Goal: Transaction & Acquisition: Book appointment/travel/reservation

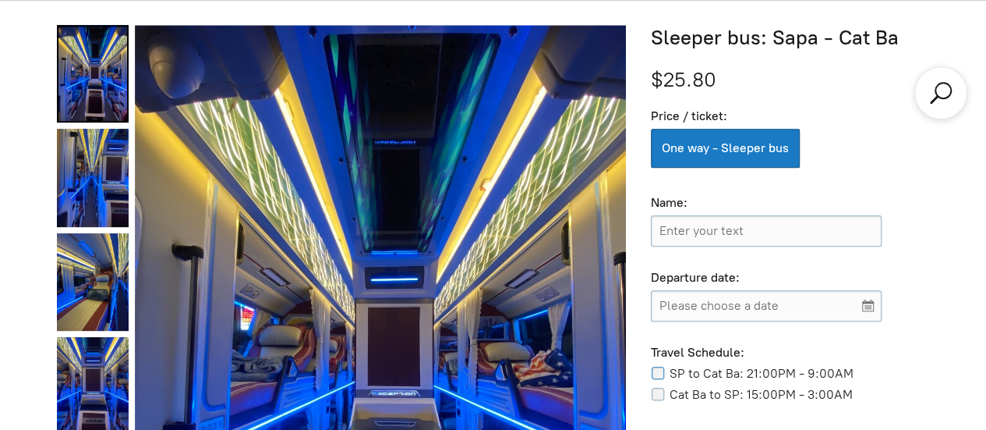
click at [656, 377] on input "SP to Cat Ba: 21:00PM - 9:00AM" at bounding box center [660, 372] width 19 height 12
checkbox input "true"
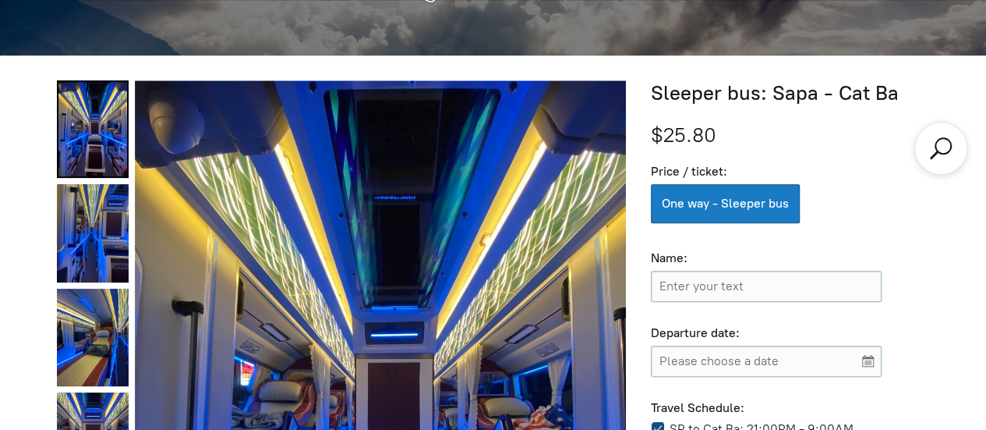
scroll to position [470, 0]
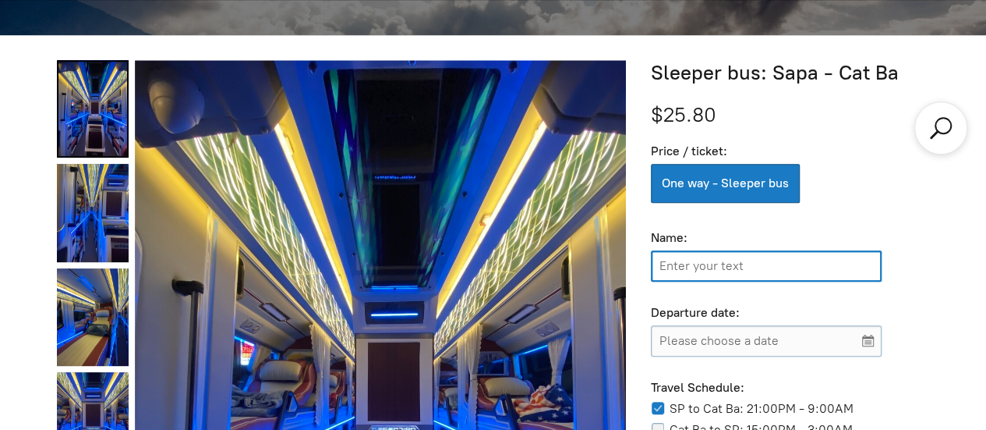
click at [700, 280] on input "Name:" at bounding box center [766, 265] width 231 height 31
type input "[PERSON_NAME]"
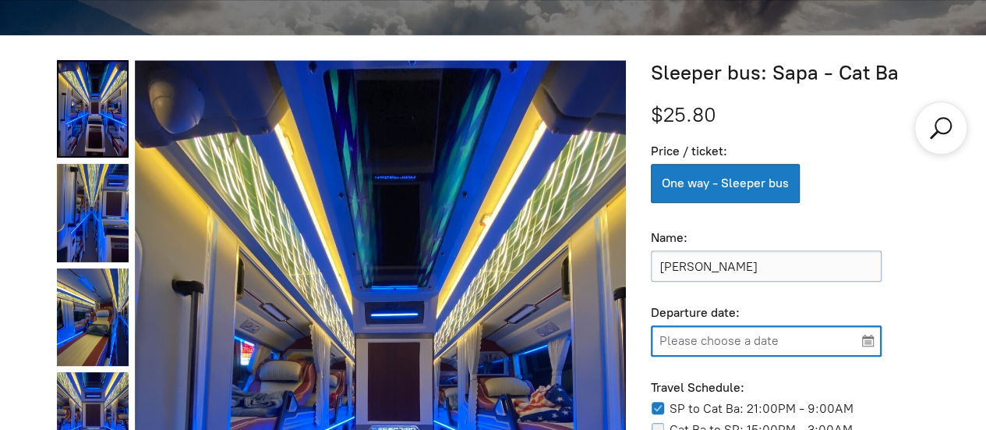
click at [738, 341] on input "Please choose a date" at bounding box center [766, 340] width 231 height 31
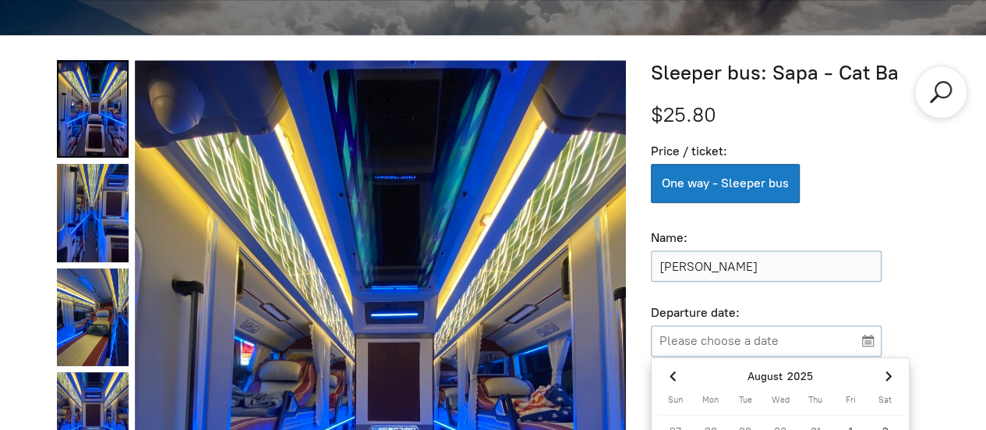
scroll to position [618, 0]
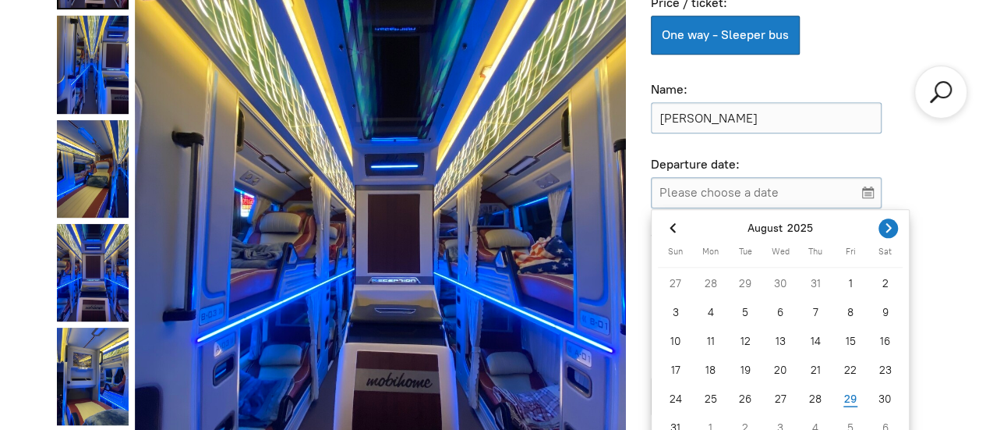
click at [891, 222] on icon "Next month" at bounding box center [889, 228] width 16 height 16
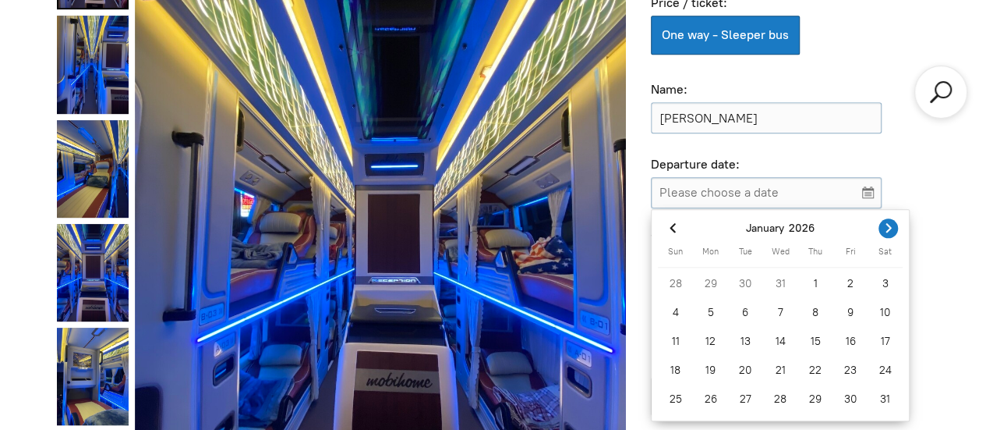
click at [891, 222] on icon "Next month" at bounding box center [889, 228] width 16 height 16
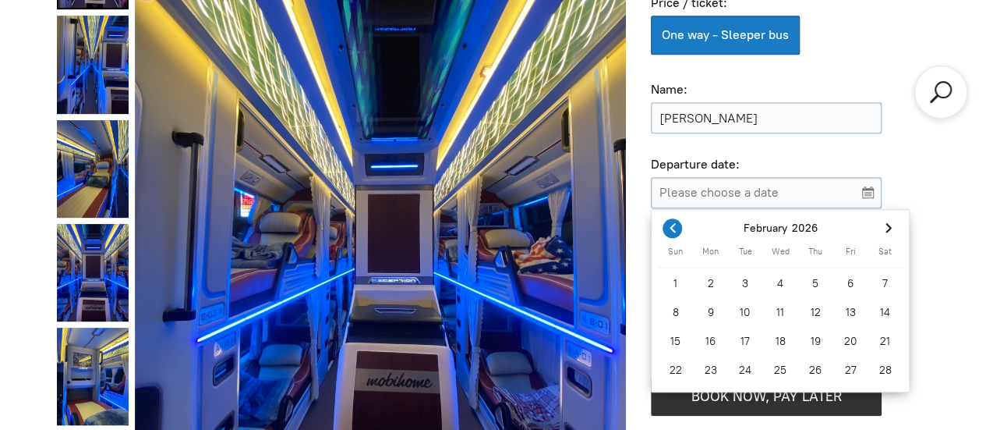
click at [681, 226] on span "Previous month" at bounding box center [672, 227] width 19 height 19
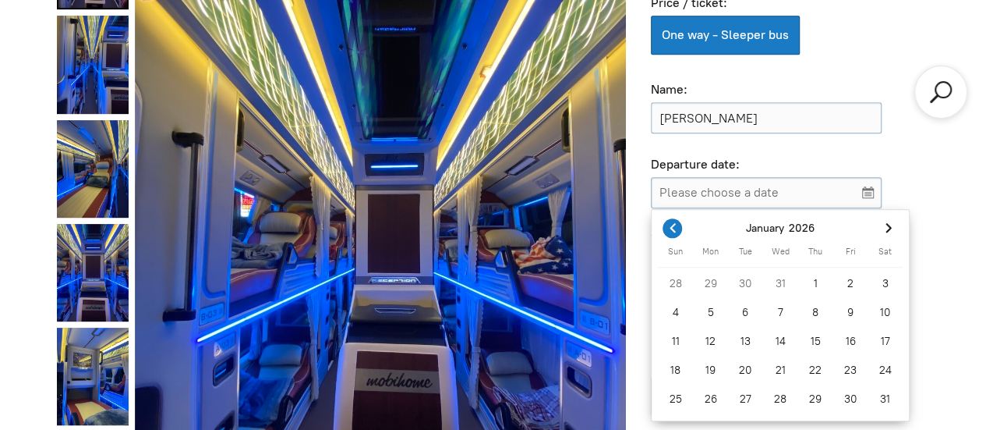
click at [677, 232] on icon "Previous month" at bounding box center [673, 228] width 16 height 16
click at [776, 304] on div "10" at bounding box center [780, 312] width 35 height 25
type input "[DATE]"
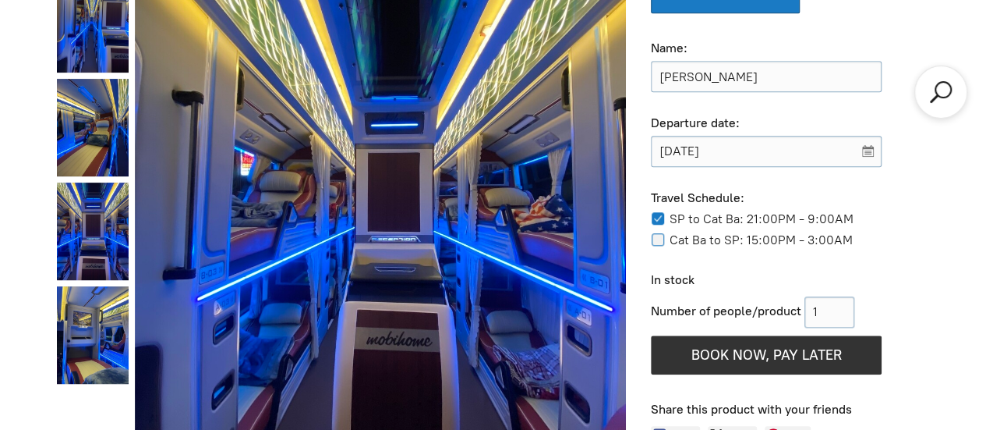
scroll to position [751, 0]
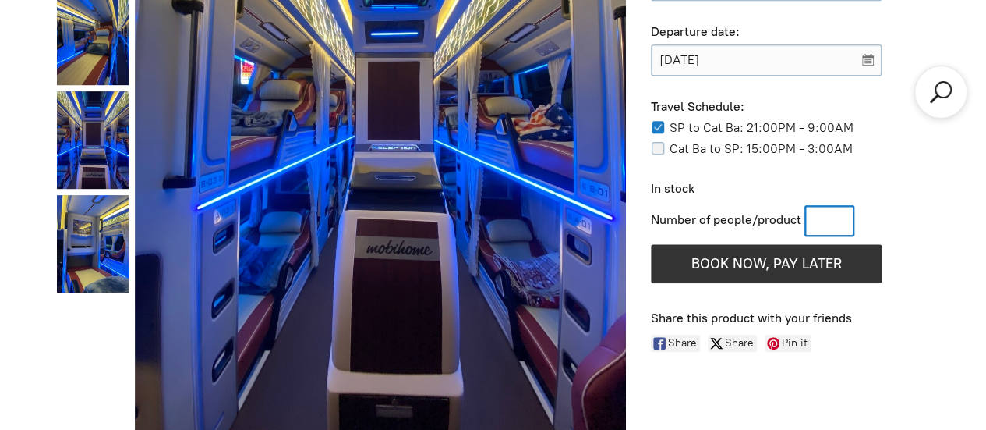
click at [826, 230] on input "Number of people/product" at bounding box center [830, 220] width 50 height 31
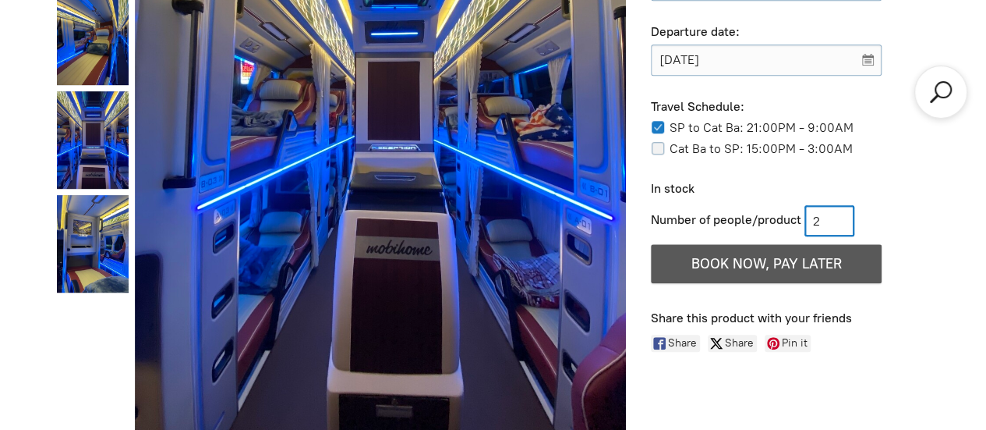
type input "2"
click at [814, 255] on button "BOOK NOW, PAY LATER" at bounding box center [766, 263] width 231 height 39
click at [820, 274] on button "BOOK NOW, PAY LATER" at bounding box center [766, 263] width 231 height 39
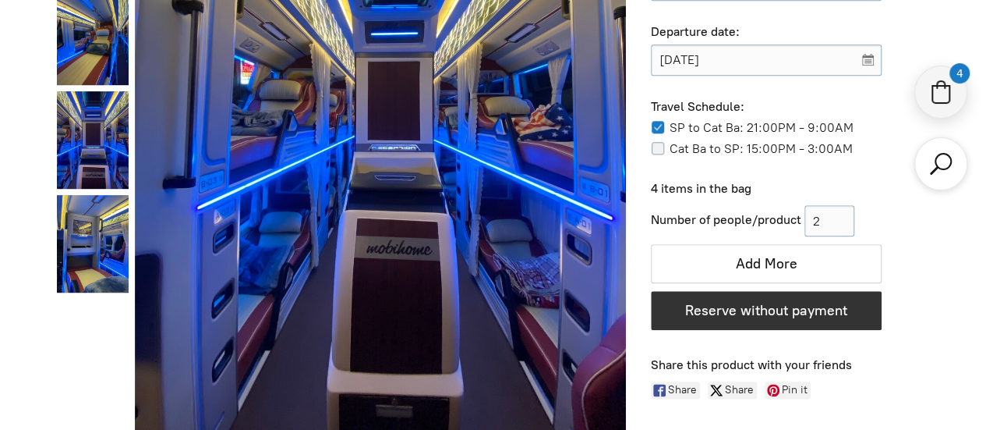
click at [926, 96] on div "4" at bounding box center [941, 91] width 53 height 53
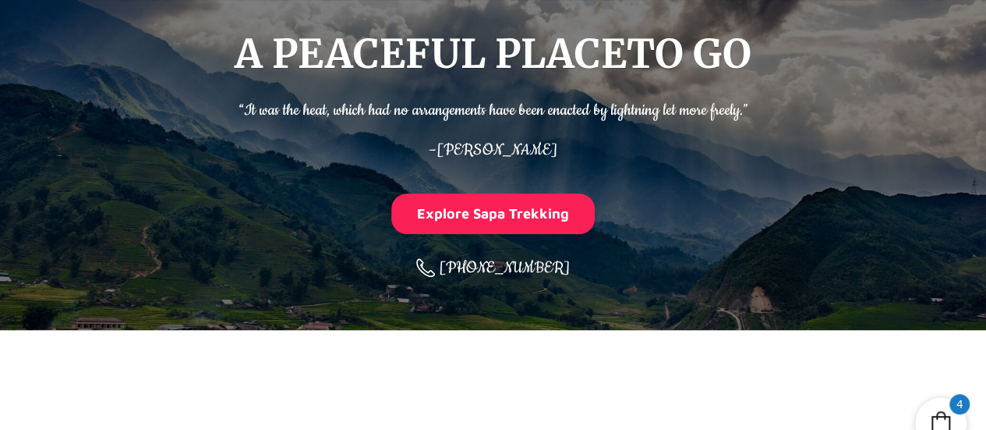
scroll to position [506, 0]
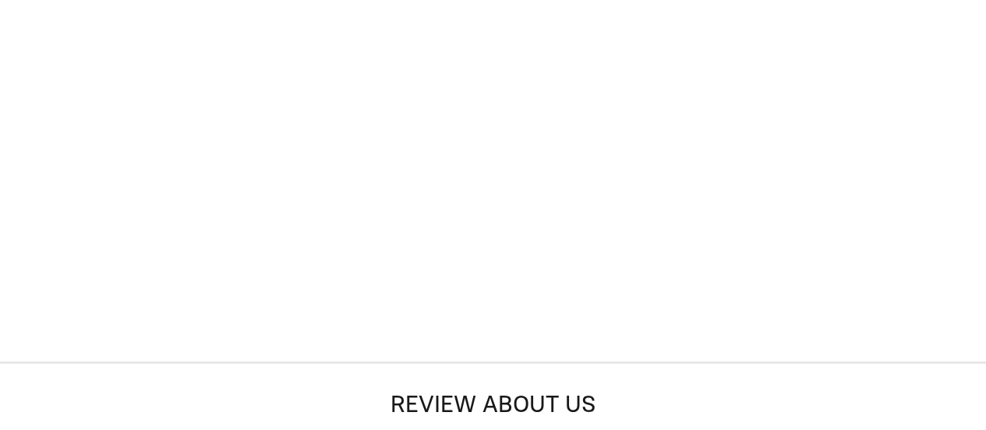
select select "4"
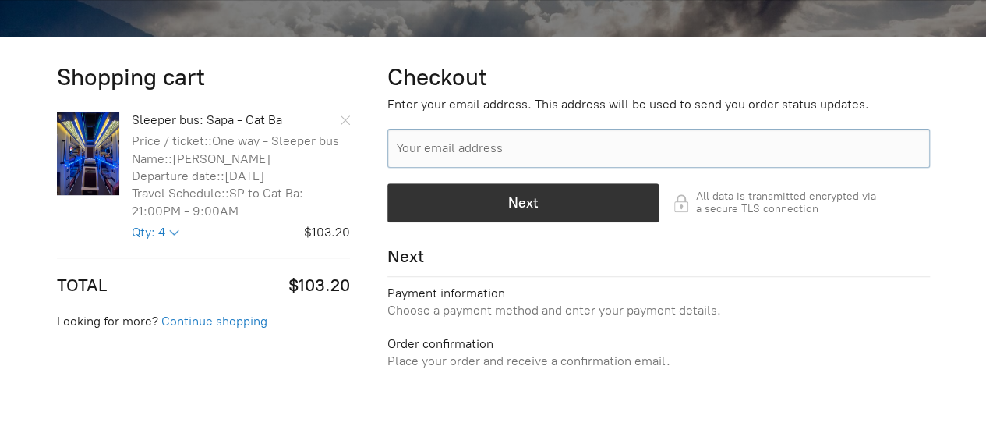
scroll to position [469, 0]
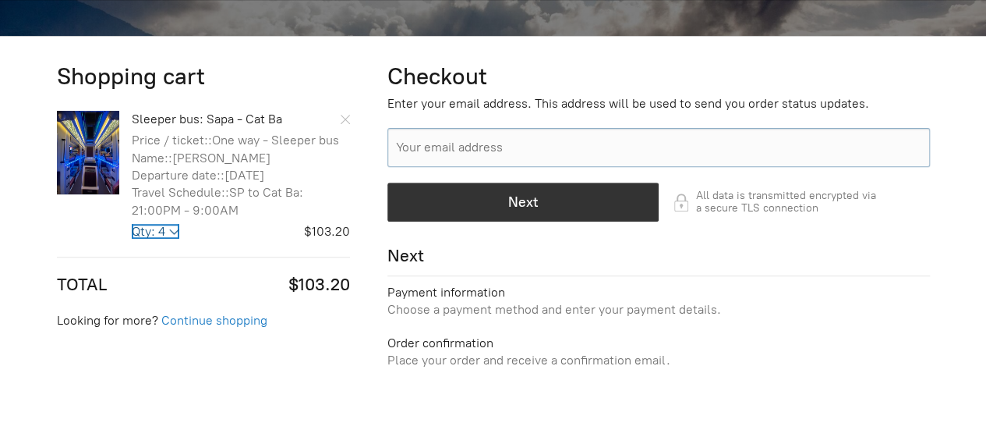
click at [176, 235] on select "1 2 3 4 5 6 7 8 9 10 11 12 13 14 15 16 17 18 19 20" at bounding box center [156, 231] width 48 height 15
click at [132, 225] on select "1 2 3 4 5 6 7 8 9 10 11 12 13 14 15 16 17 18 19 20" at bounding box center [156, 231] width 48 height 15
select select "2"
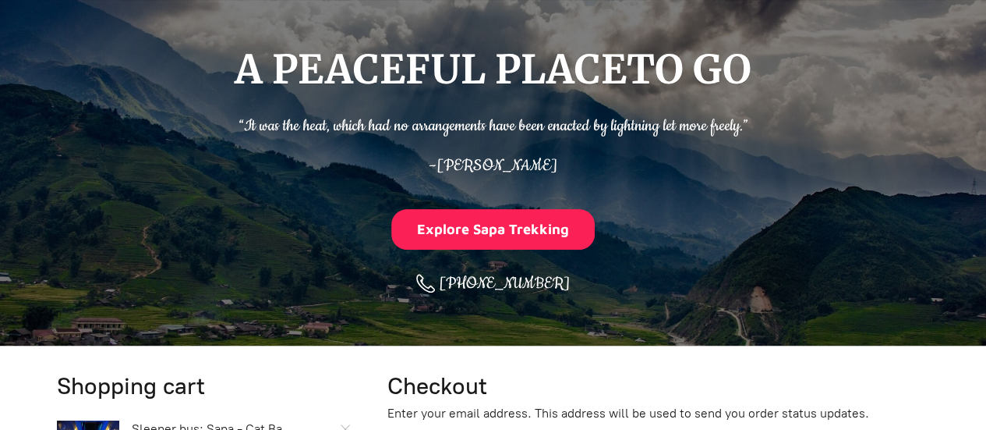
scroll to position [158, 0]
